Goal: Check status

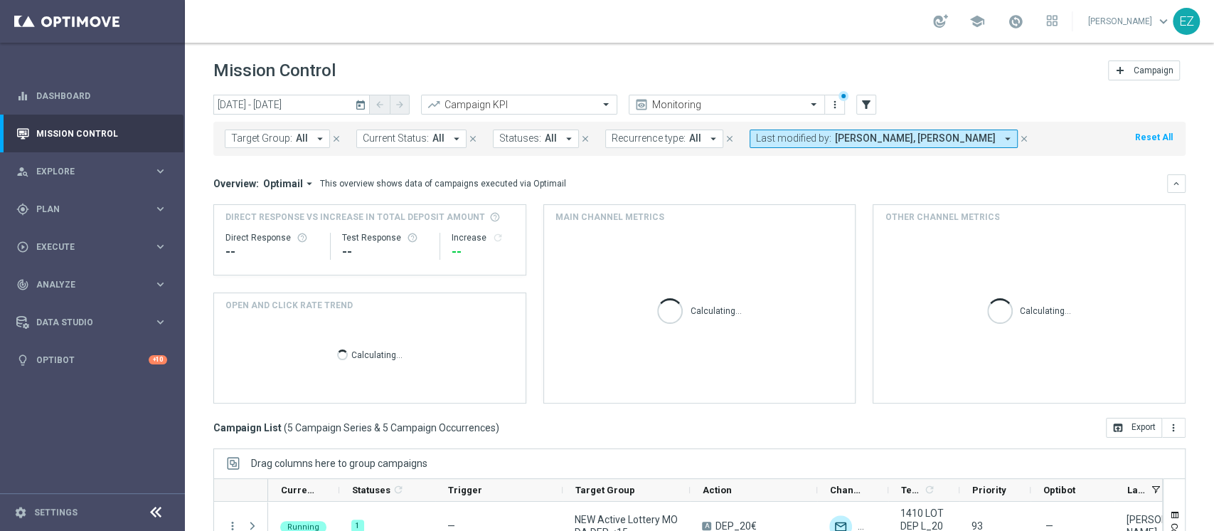
click at [359, 107] on icon "today" at bounding box center [361, 104] width 13 height 13
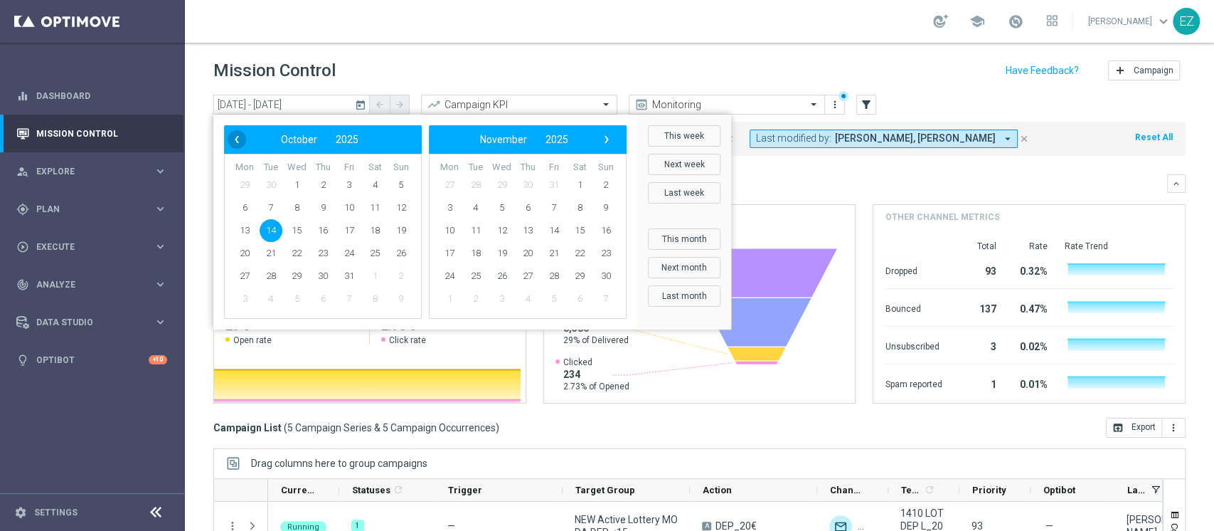
click at [233, 144] on span "‹" at bounding box center [237, 139] width 18 height 18
click at [280, 208] on span "5" at bounding box center [271, 207] width 23 height 23
click at [274, 206] on span "5" at bounding box center [271, 207] width 23 height 23
type input "[DATE] - [DATE]"
